Goal: Check status: Check status

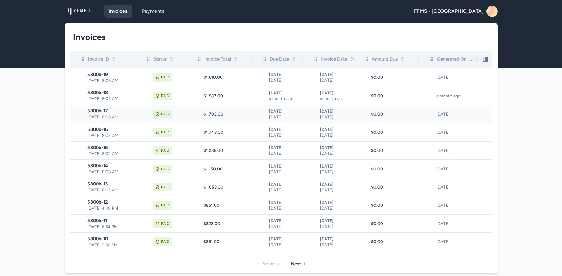
click at [155, 112] on icon "scrollable content" at bounding box center [157, 114] width 4 height 4
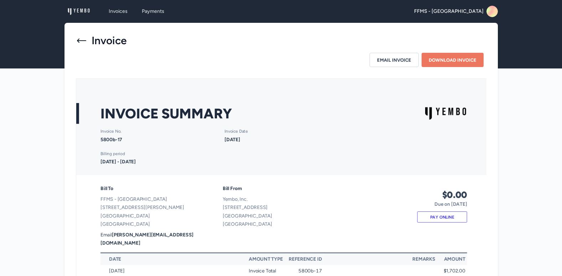
click at [82, 37] on icon at bounding box center [81, 40] width 11 height 11
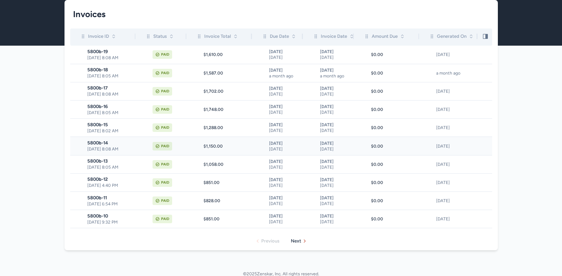
scroll to position [27, 0]
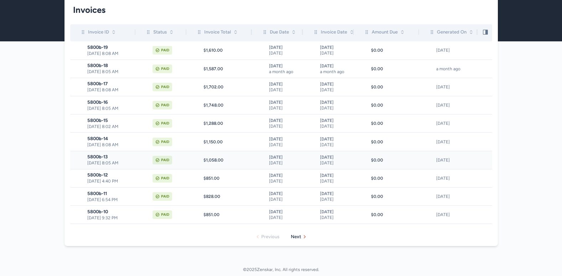
click at [100, 161] on span "[DATE] 8:05 AM" at bounding box center [111, 163] width 48 height 6
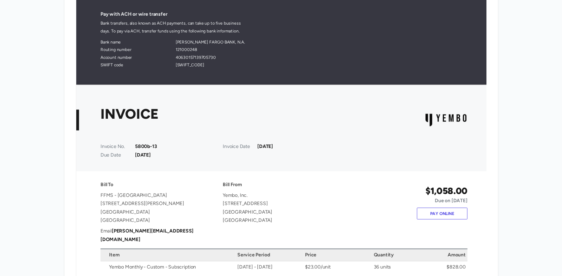
scroll to position [232, 0]
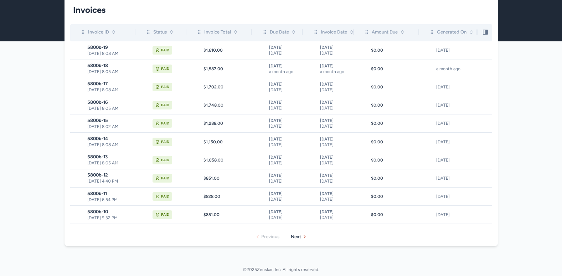
scroll to position [27, 0]
click at [156, 196] on icon "scrollable content" at bounding box center [157, 196] width 4 height 4
click at [166, 174] on div "Paid" at bounding box center [163, 178] width 20 height 9
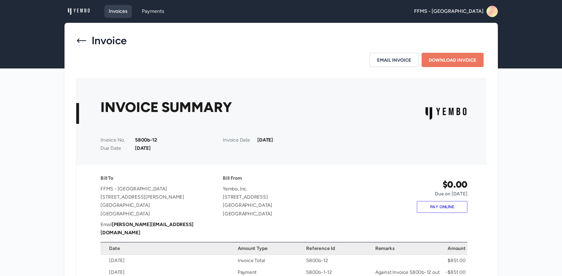
click at [111, 11] on link "Invoices" at bounding box center [117, 11] width 27 height 13
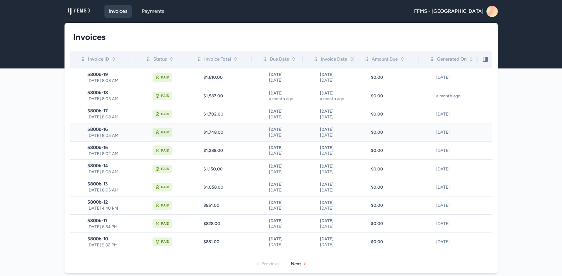
click at [166, 132] on div "Paid" at bounding box center [165, 132] width 8 height 6
